Goal: Check status: Check status

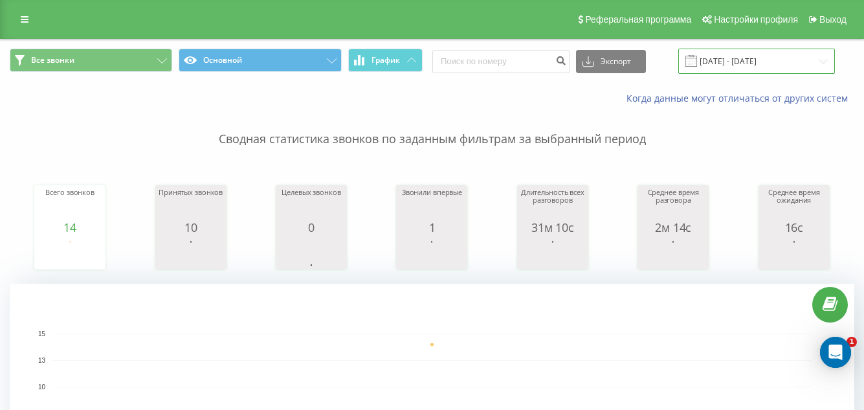
click at [793, 65] on input "[DATE] - [DATE]" at bounding box center [757, 61] width 157 height 25
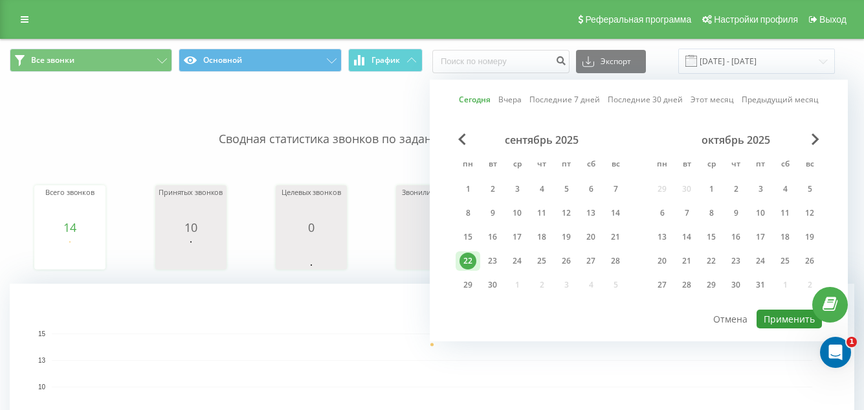
click at [786, 324] on button "Применить" at bounding box center [789, 319] width 65 height 19
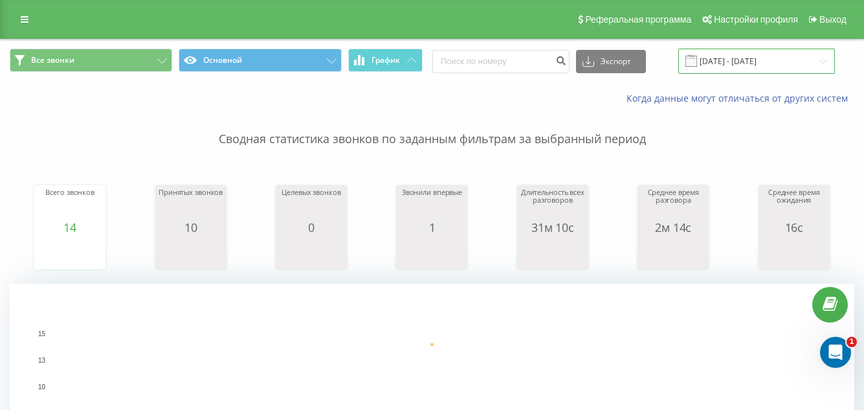
click at [776, 68] on input "[DATE] - [DATE]" at bounding box center [757, 61] width 157 height 25
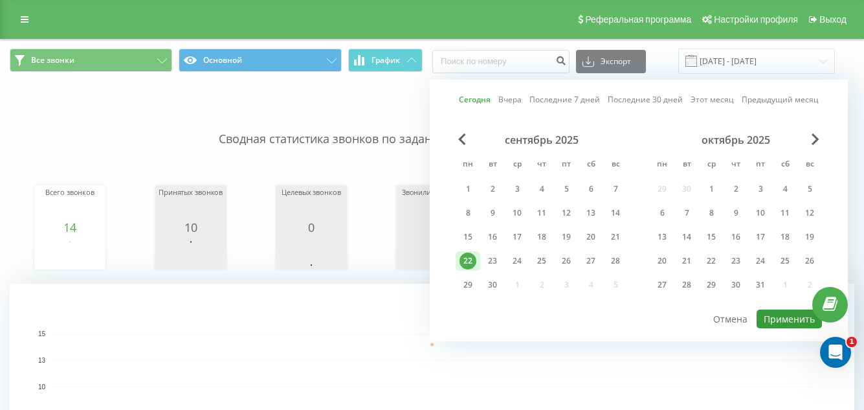
click at [771, 319] on button "Применить" at bounding box center [789, 319] width 65 height 19
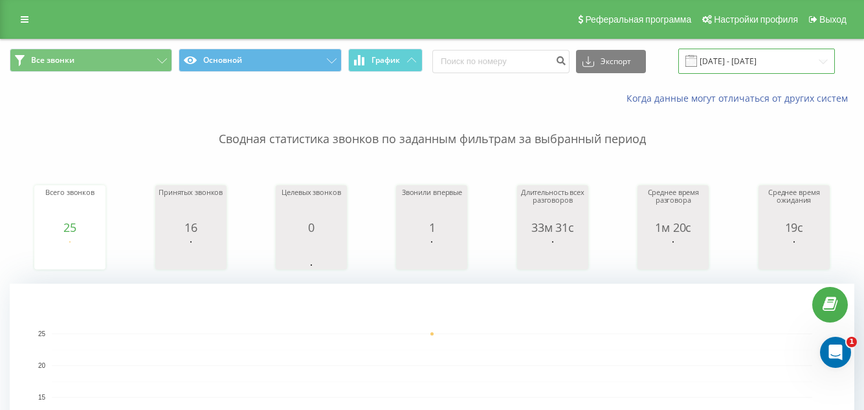
click at [794, 63] on input "[DATE] - [DATE]" at bounding box center [757, 61] width 157 height 25
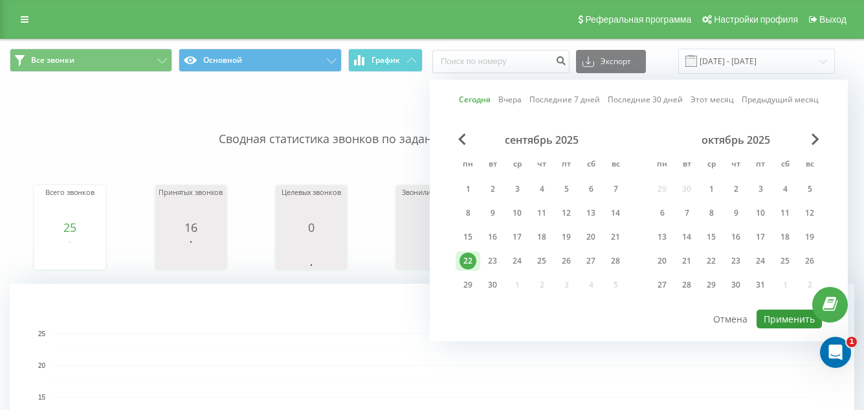
click at [791, 322] on button "Применить" at bounding box center [789, 319] width 65 height 19
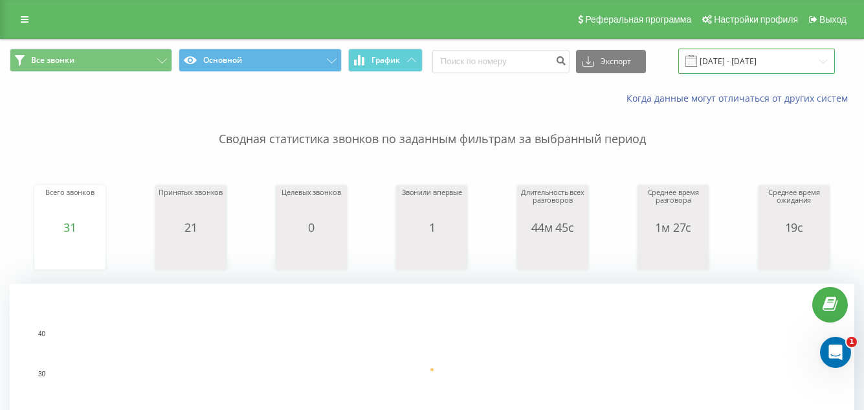
click at [822, 65] on input "[DATE] - [DATE]" at bounding box center [757, 61] width 157 height 25
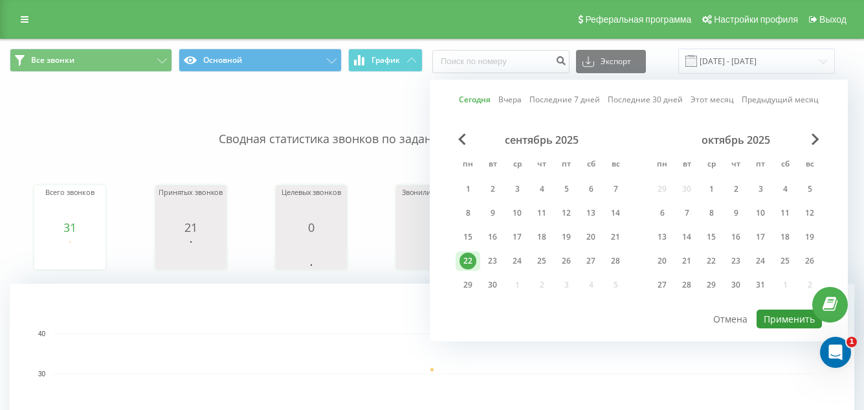
click at [787, 315] on button "Применить" at bounding box center [789, 319] width 65 height 19
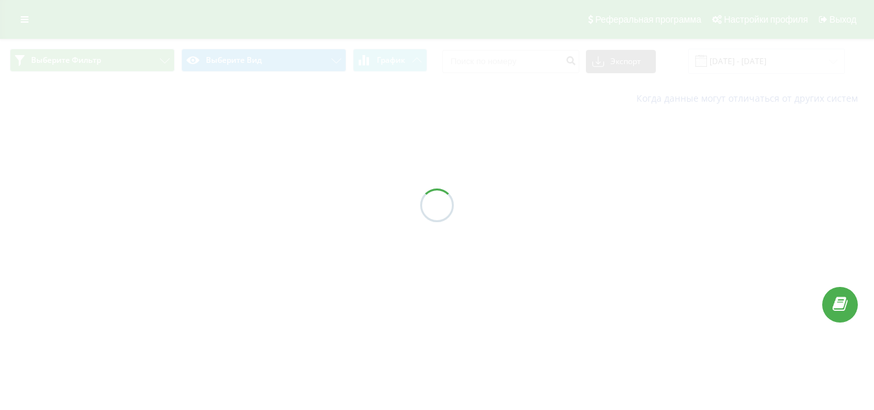
click at [798, 64] on div at bounding box center [437, 205] width 874 height 410
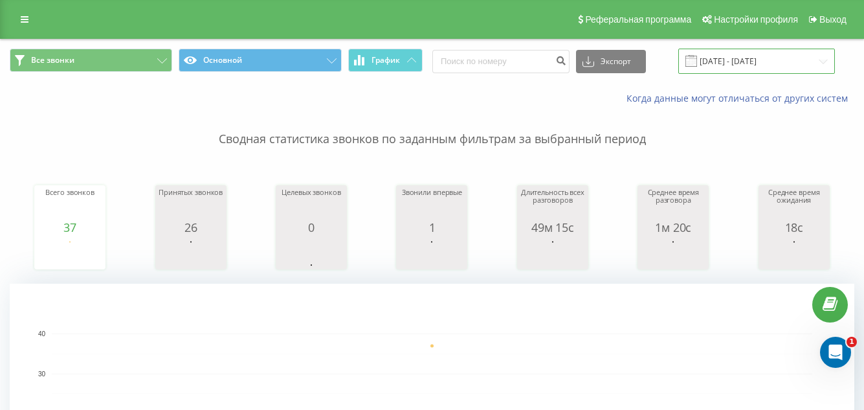
click at [813, 61] on input "[DATE] - [DATE]" at bounding box center [757, 61] width 157 height 25
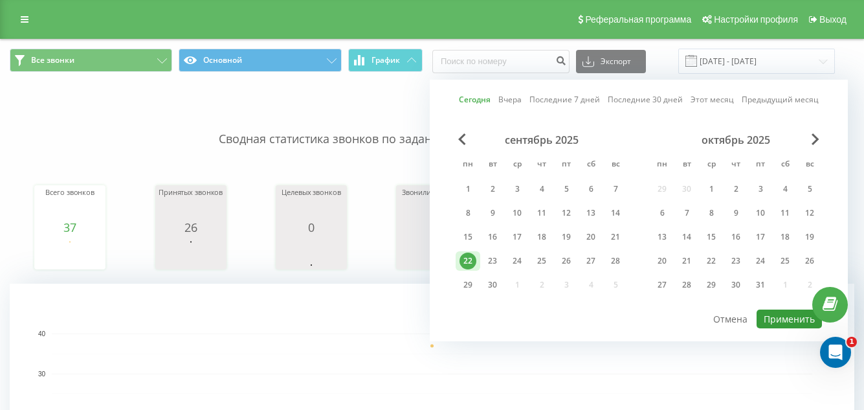
click at [789, 321] on button "Применить" at bounding box center [789, 319] width 65 height 19
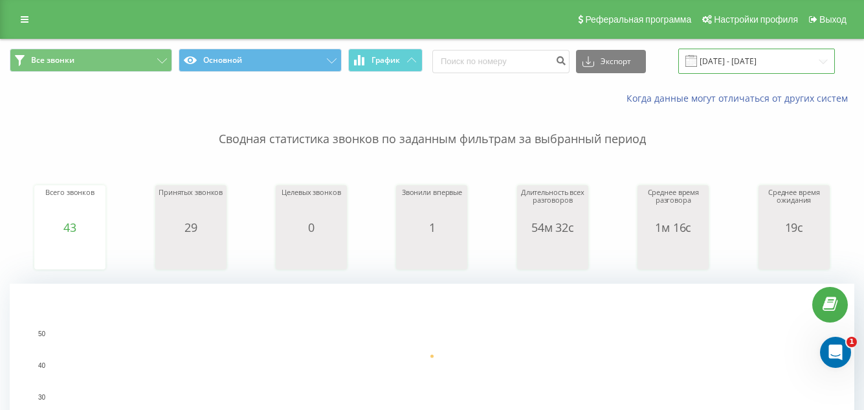
click at [813, 63] on input "[DATE] - [DATE]" at bounding box center [757, 61] width 157 height 25
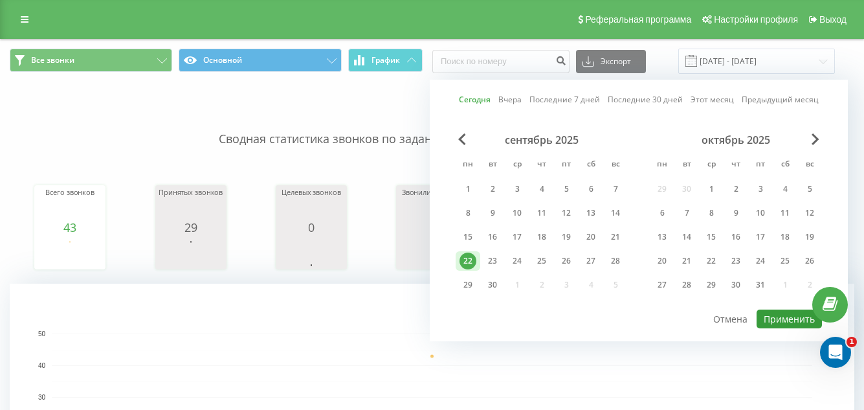
click at [776, 326] on button "Применить" at bounding box center [789, 319] width 65 height 19
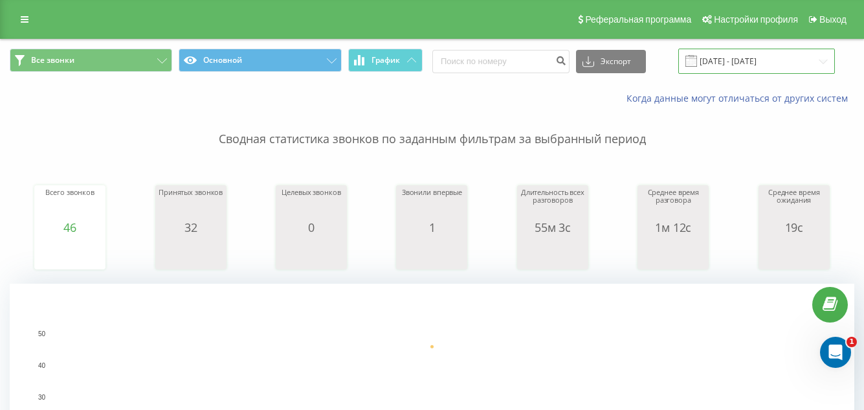
click at [800, 68] on input "[DATE] - [DATE]" at bounding box center [757, 61] width 157 height 25
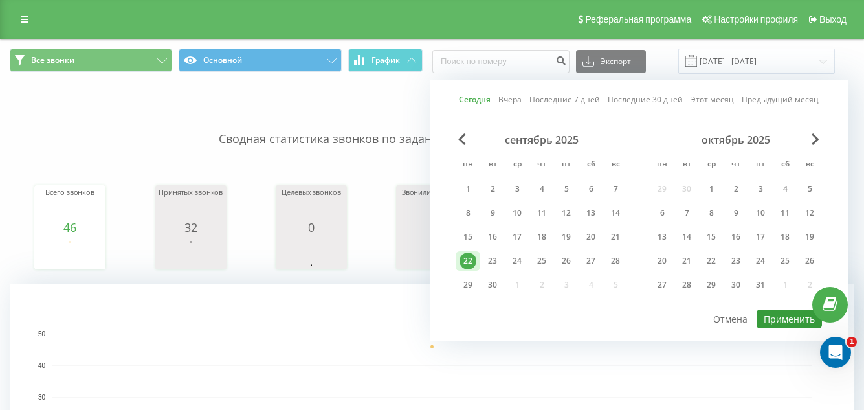
click at [796, 319] on button "Применить" at bounding box center [789, 319] width 65 height 19
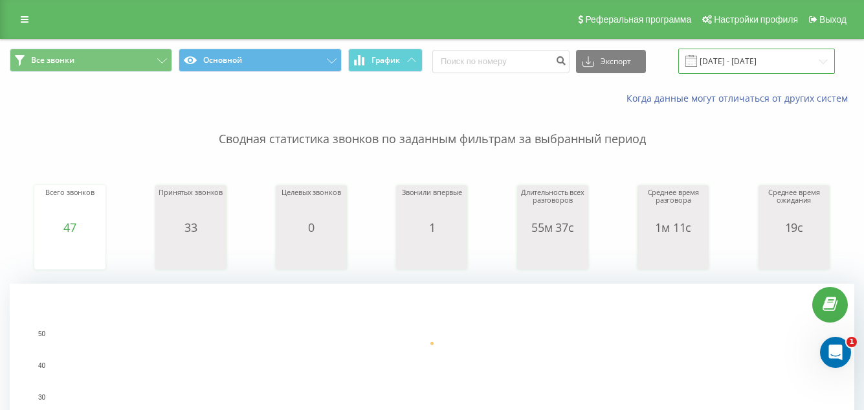
click at [822, 65] on input "[DATE] - [DATE]" at bounding box center [757, 61] width 157 height 25
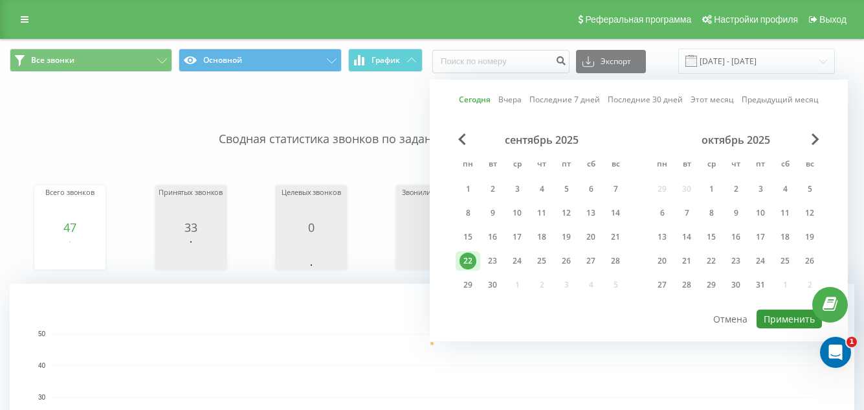
click at [772, 319] on button "Применить" at bounding box center [789, 319] width 65 height 19
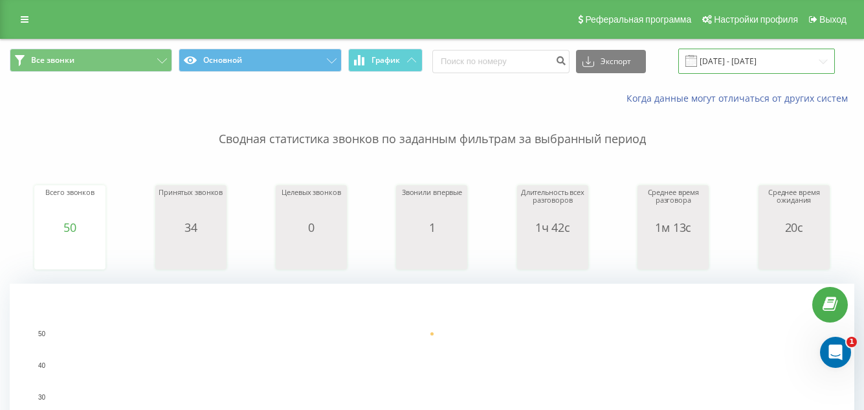
click at [824, 65] on input "[DATE] - [DATE]" at bounding box center [757, 61] width 157 height 25
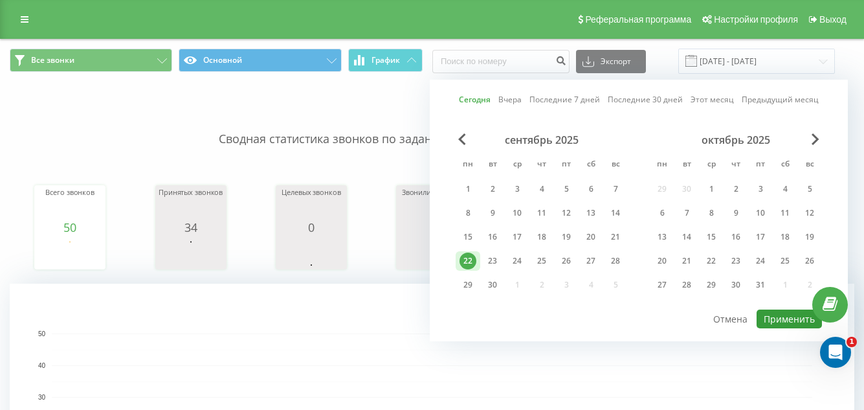
click at [787, 323] on button "Применить" at bounding box center [789, 319] width 65 height 19
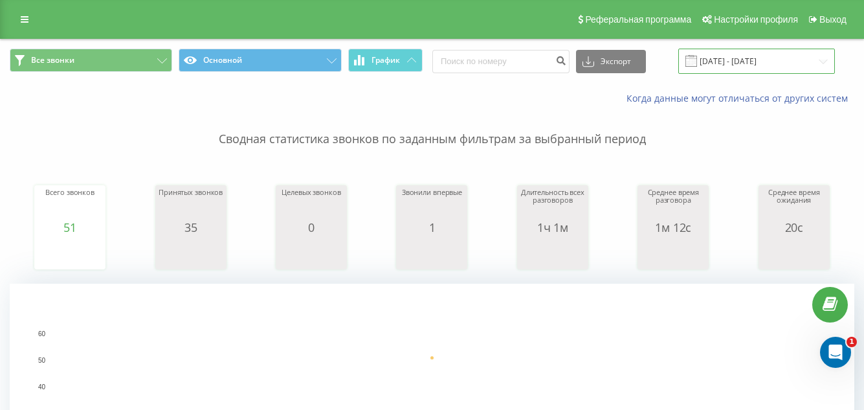
click at [816, 61] on input "[DATE] - [DATE]" at bounding box center [757, 61] width 157 height 25
click at [814, 320] on link at bounding box center [831, 305] width 36 height 36
click at [818, 65] on input "[DATE] - [DATE]" at bounding box center [757, 61] width 157 height 25
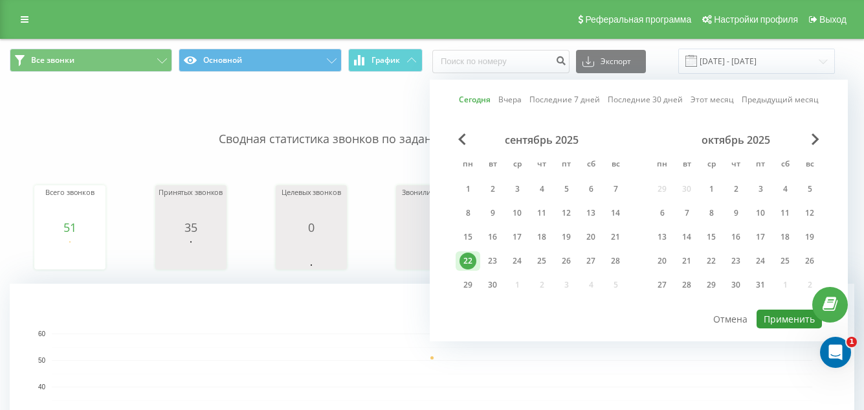
click at [789, 319] on button "Применить" at bounding box center [789, 319] width 65 height 19
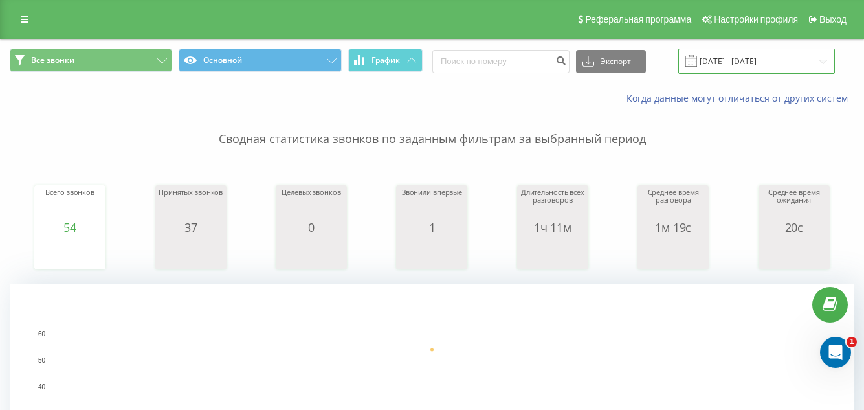
click at [831, 66] on input "[DATE] - [DATE]" at bounding box center [757, 61] width 157 height 25
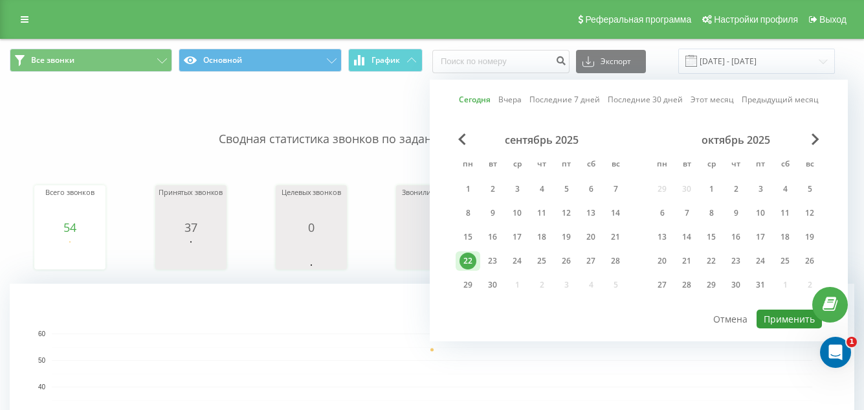
click at [784, 319] on button "Применить" at bounding box center [789, 319] width 65 height 19
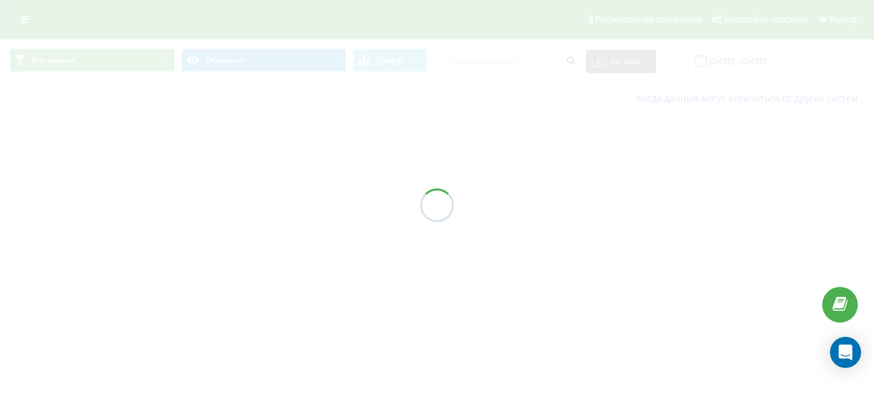
click at [817, 60] on div at bounding box center [437, 205] width 874 height 410
click at [819, 64] on div at bounding box center [437, 205] width 874 height 410
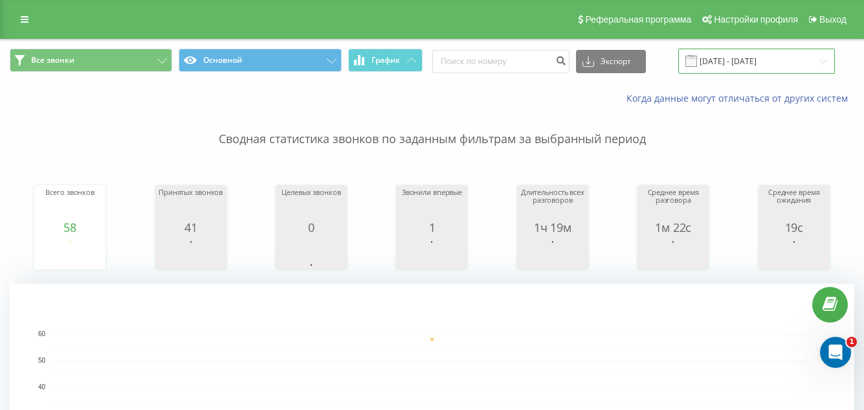
click at [813, 63] on input "[DATE] - [DATE]" at bounding box center [757, 61] width 157 height 25
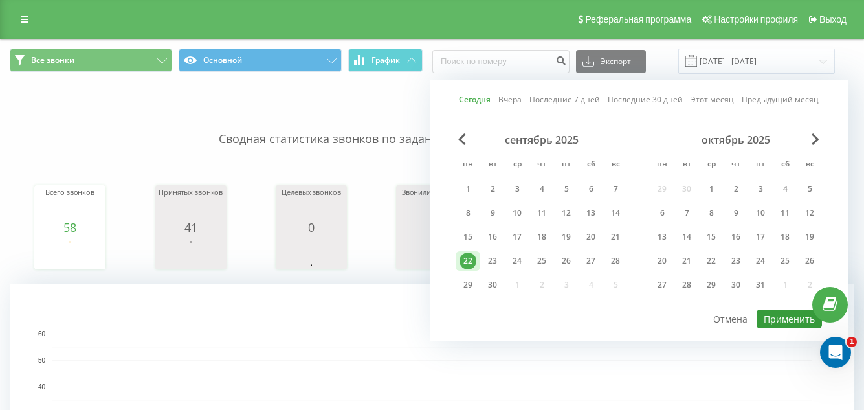
click at [776, 318] on button "Применить" at bounding box center [789, 319] width 65 height 19
